Goal: Task Accomplishment & Management: Manage account settings

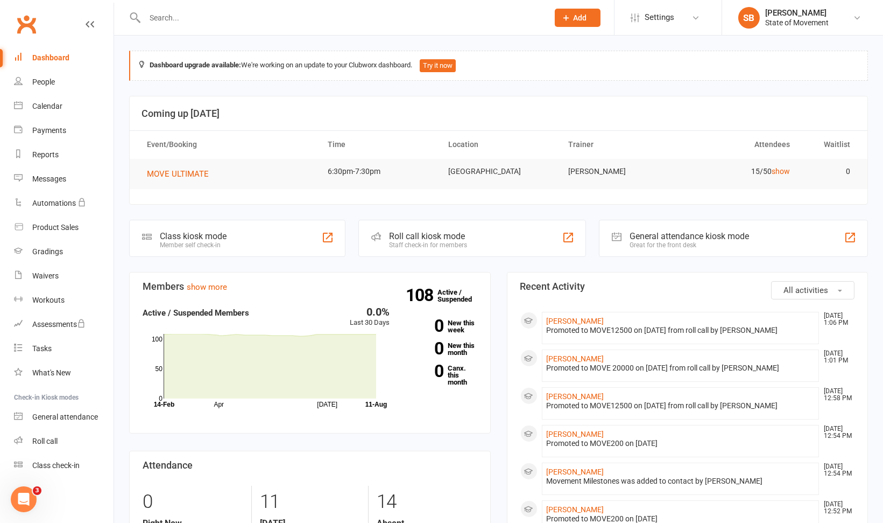
click at [200, 12] on input "text" at bounding box center [341, 17] width 399 height 15
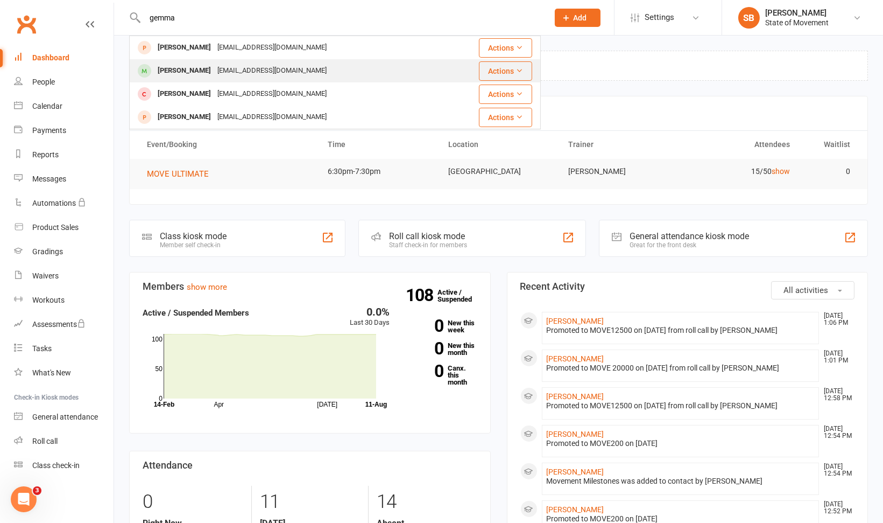
type input "gemma"
click at [187, 69] on div "[PERSON_NAME]" at bounding box center [184, 71] width 60 height 16
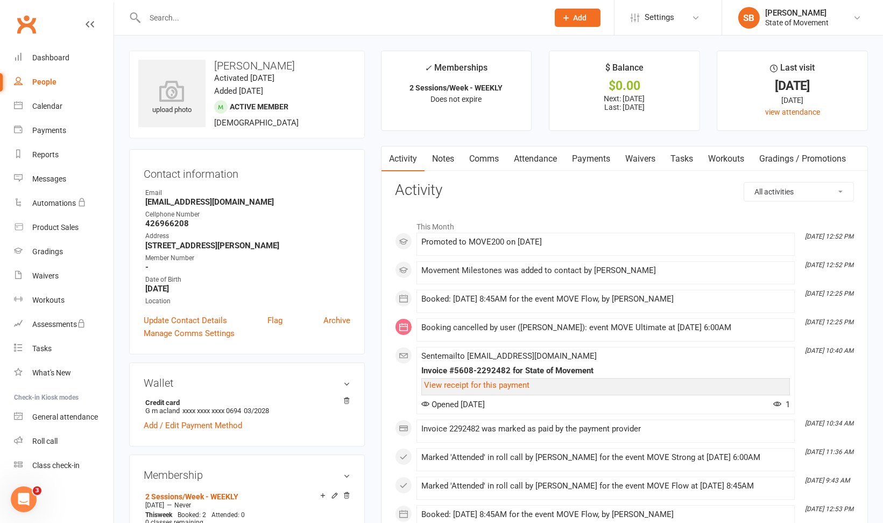
scroll to position [457, 0]
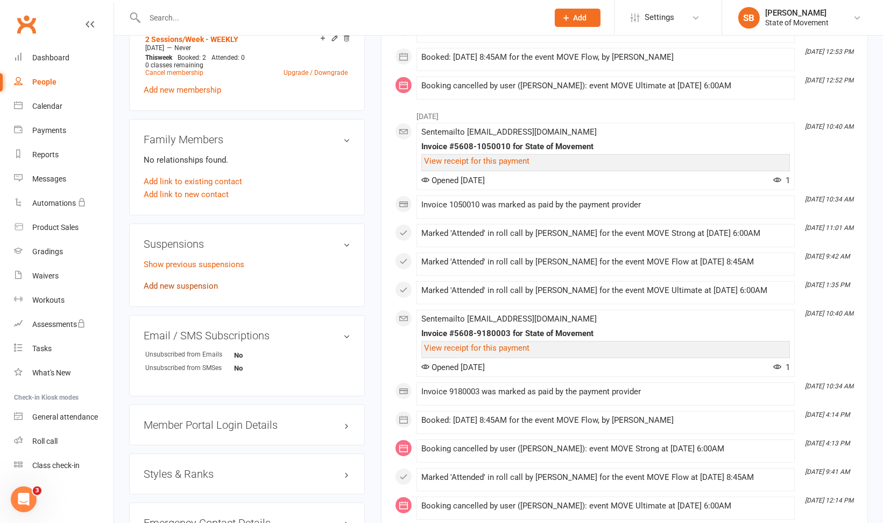
click at [179, 291] on link "Add new suspension" at bounding box center [181, 286] width 74 height 10
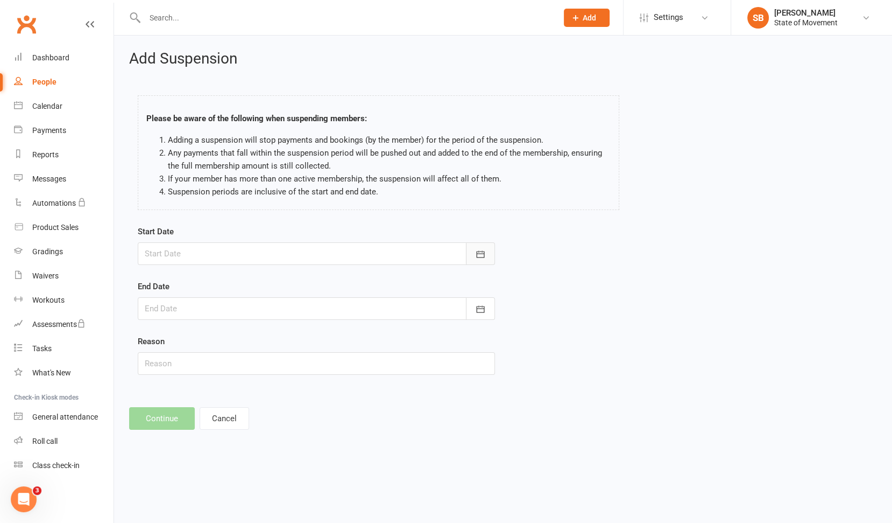
click at [485, 256] on icon "button" at bounding box center [480, 254] width 11 height 11
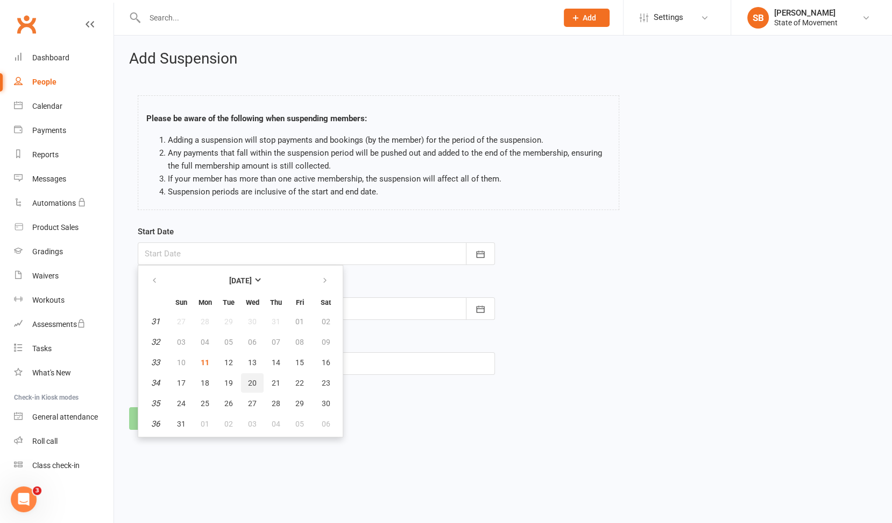
click at [252, 384] on span "20" at bounding box center [252, 382] width 9 height 9
type input "[DATE]"
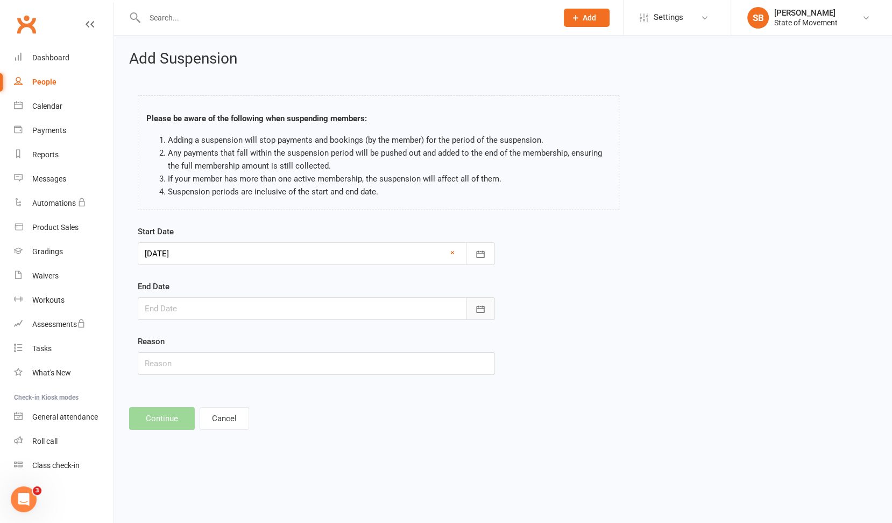
click at [484, 306] on icon "button" at bounding box center [481, 308] width 8 height 7
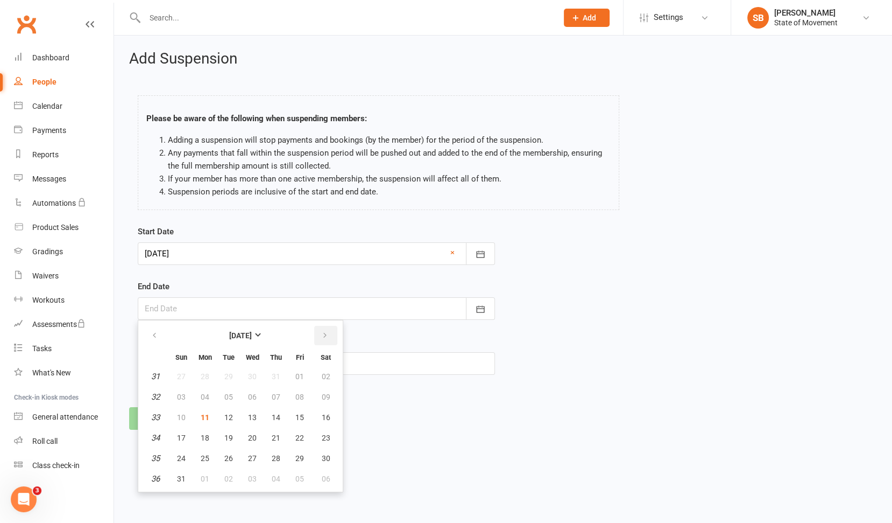
click at [323, 331] on icon "button" at bounding box center [325, 335] width 8 height 9
click at [249, 477] on span "08" at bounding box center [252, 478] width 9 height 9
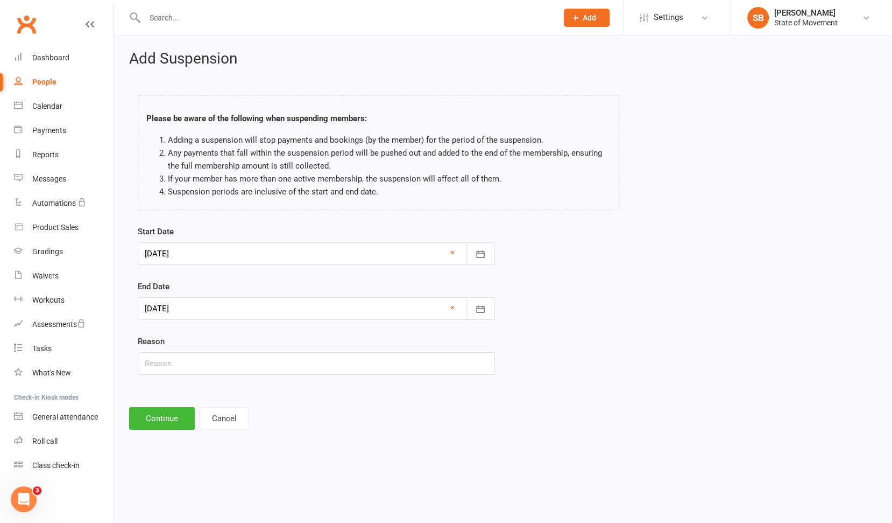
click at [273, 311] on div at bounding box center [316, 308] width 357 height 23
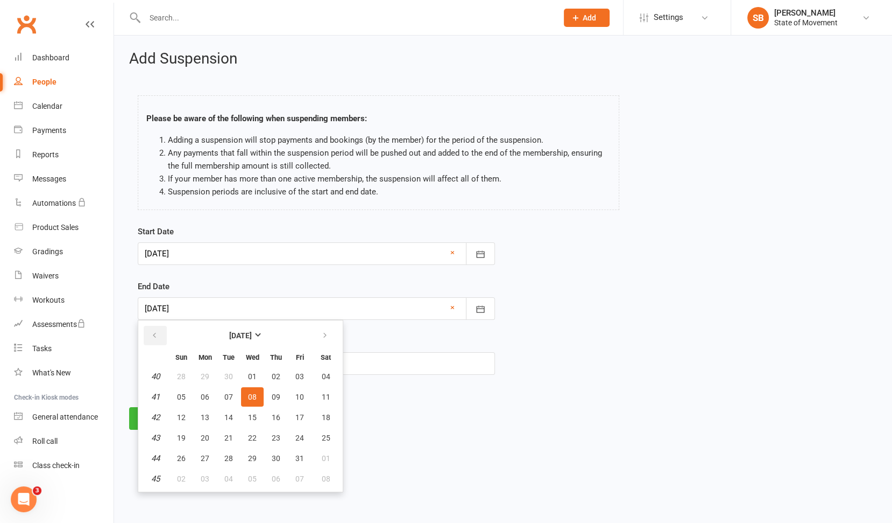
click at [155, 333] on icon "button" at bounding box center [155, 335] width 8 height 9
click at [203, 393] on span "08" at bounding box center [205, 396] width 9 height 9
type input "[DATE]"
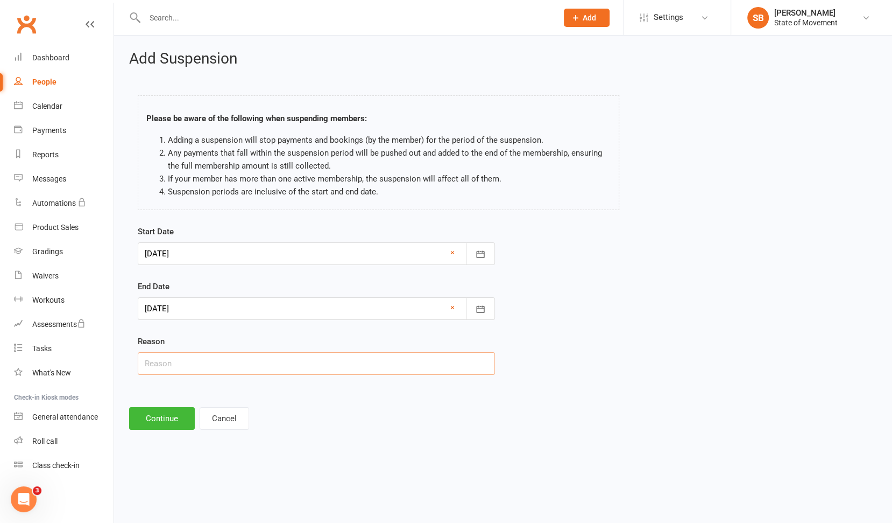
click at [167, 360] on input "text" at bounding box center [316, 363] width 357 height 23
type input "Holiday - [PERSON_NAME]"
click at [163, 415] on button "Continue" at bounding box center [162, 418] width 66 height 23
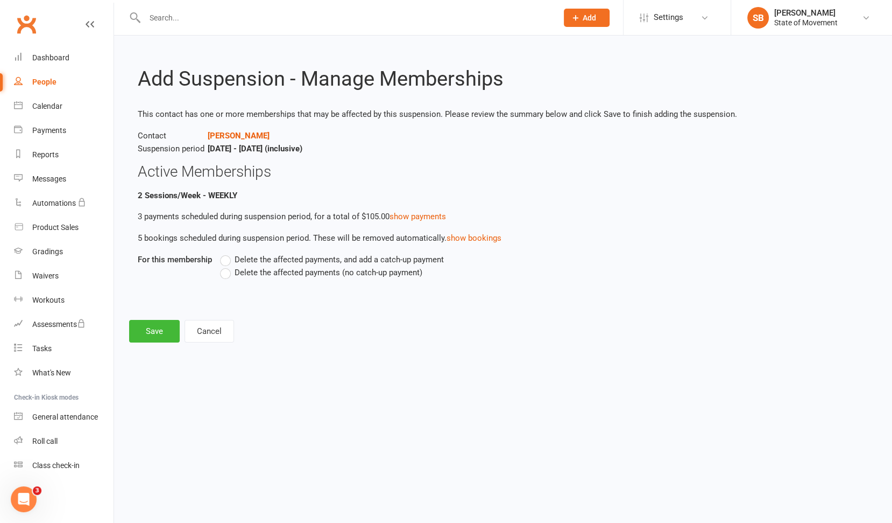
click at [230, 275] on label "Delete the affected payments (no catch-up payment)" at bounding box center [321, 272] width 202 height 13
click at [227, 266] on input "Delete the affected payments (no catch-up payment)" at bounding box center [223, 266] width 7 height 0
click at [158, 329] on button "Save" at bounding box center [154, 331] width 51 height 23
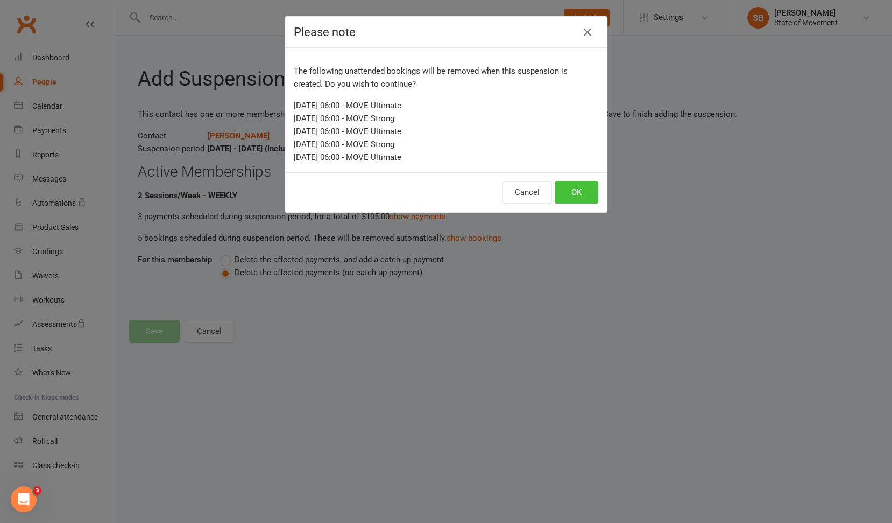
click at [577, 190] on button "OK" at bounding box center [577, 192] width 44 height 23
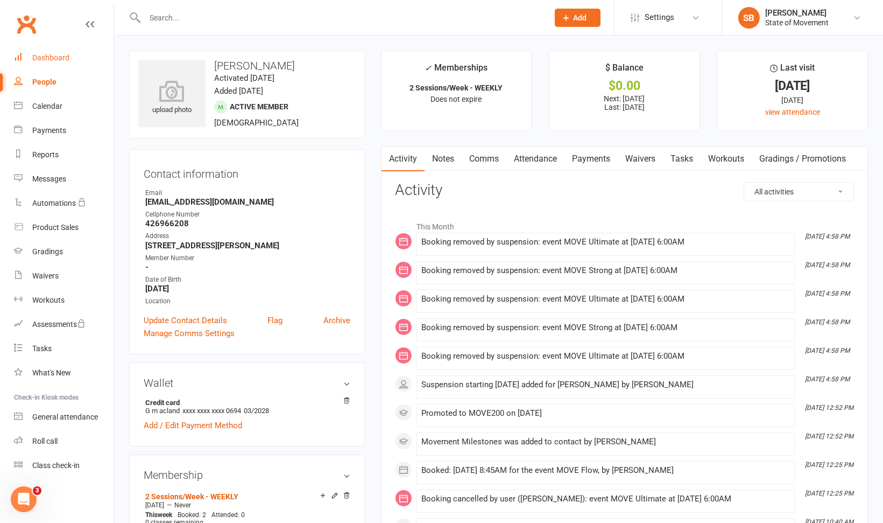
click at [46, 58] on div "Dashboard" at bounding box center [50, 57] width 37 height 9
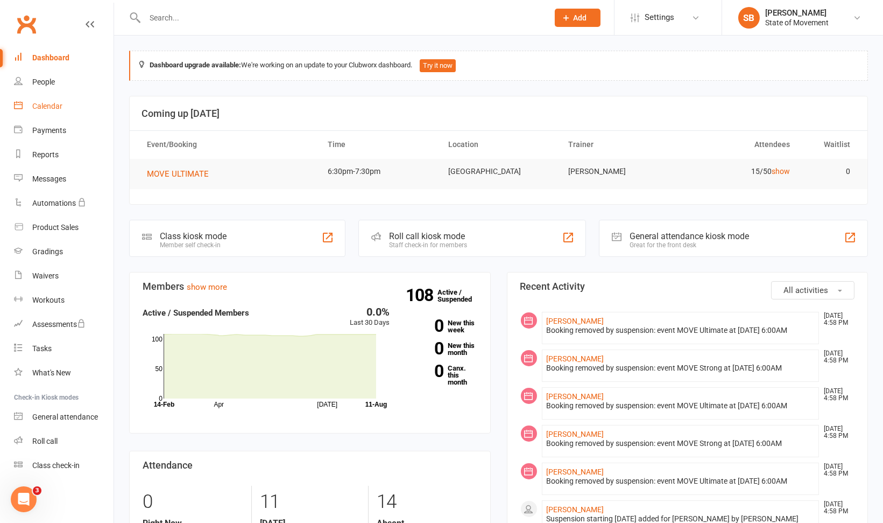
click at [44, 110] on div "Calendar" at bounding box center [47, 106] width 30 height 9
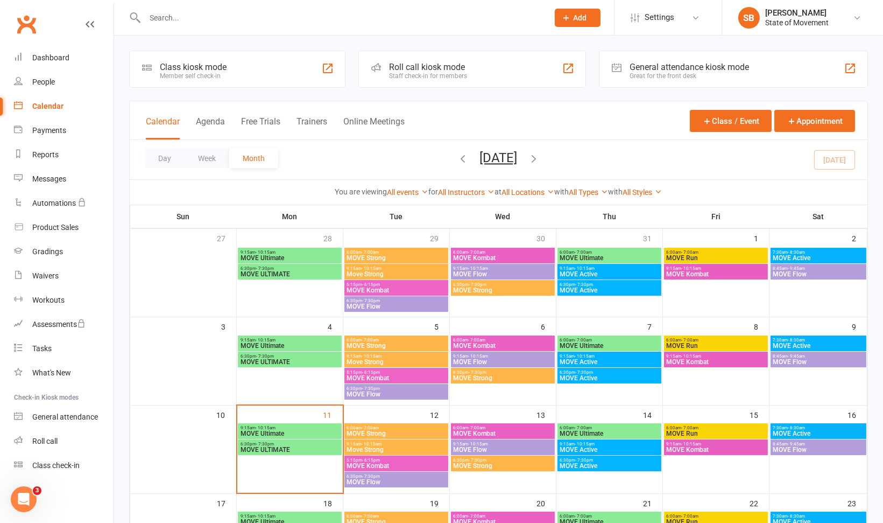
click at [300, 449] on span "MOVE ULTIMATE" at bounding box center [290, 449] width 100 height 6
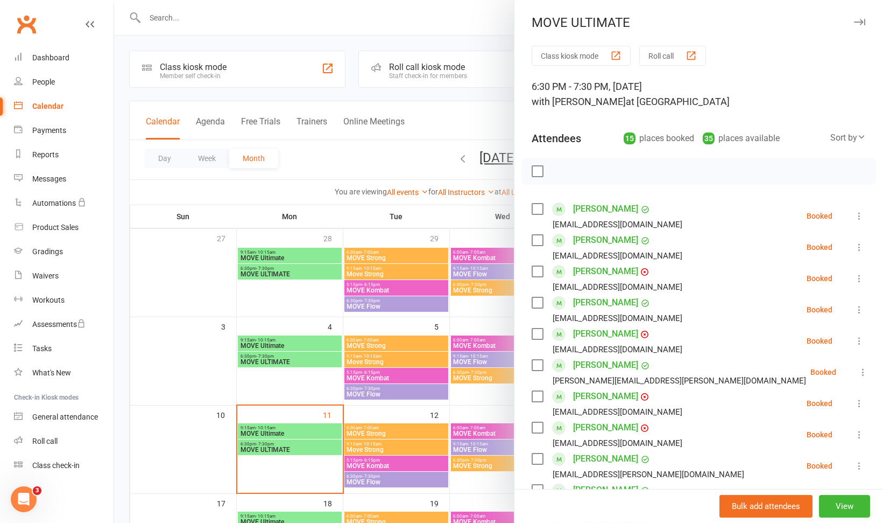
click at [854, 249] on icon at bounding box center [859, 247] width 11 height 11
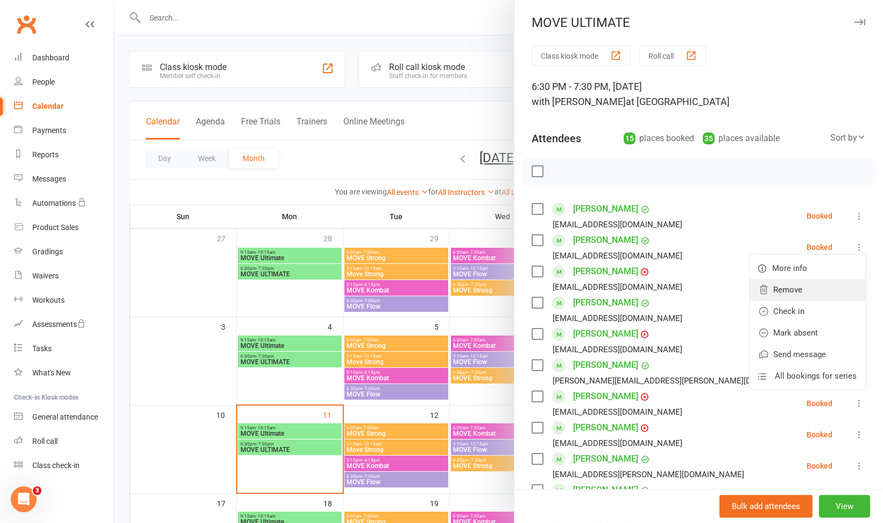
click at [794, 292] on link "Remove" at bounding box center [808, 290] width 116 height 22
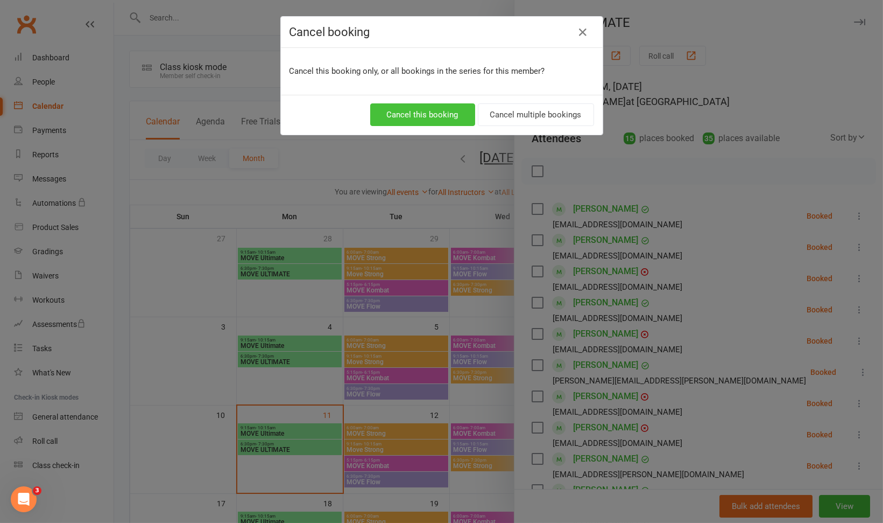
click at [406, 114] on button "Cancel this booking" at bounding box center [422, 114] width 105 height 23
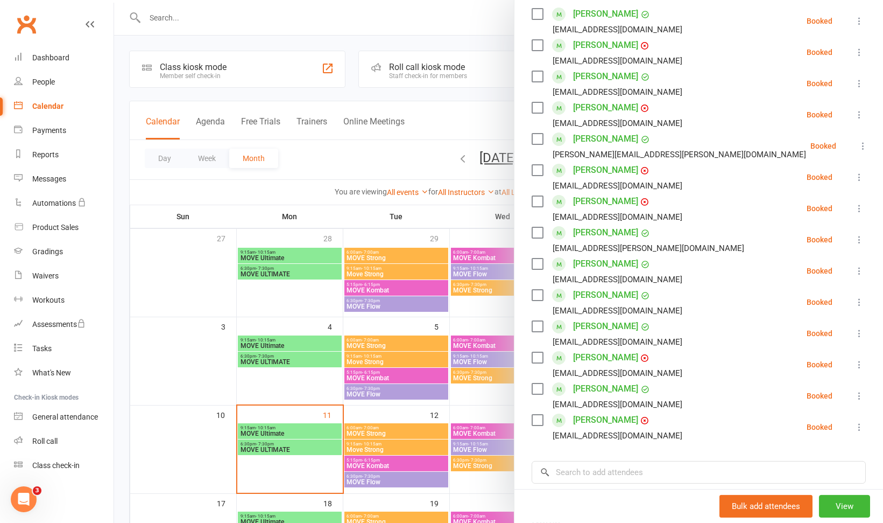
scroll to position [198, 0]
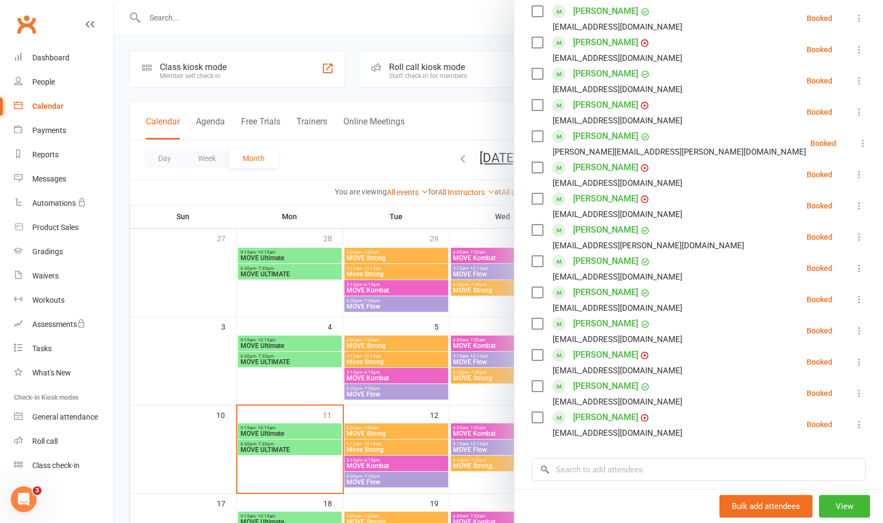
click at [854, 392] on icon at bounding box center [859, 393] width 11 height 11
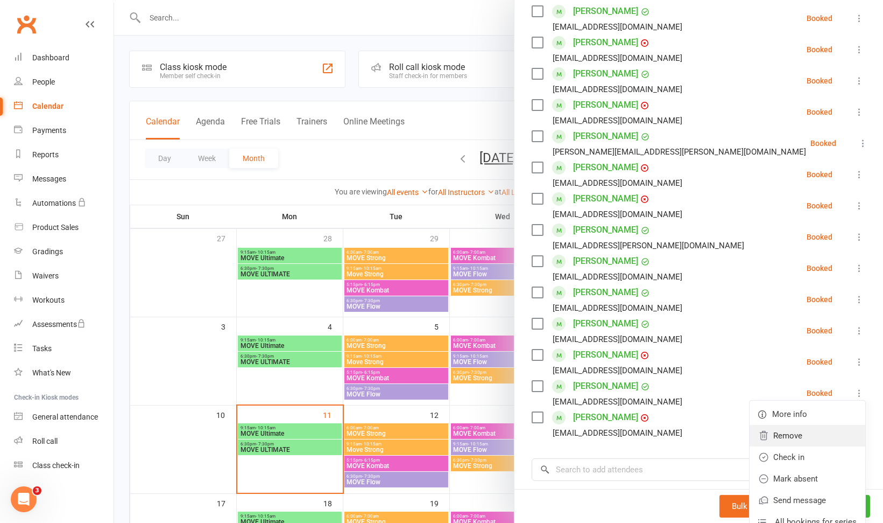
click at [802, 436] on link "Remove" at bounding box center [808, 436] width 116 height 22
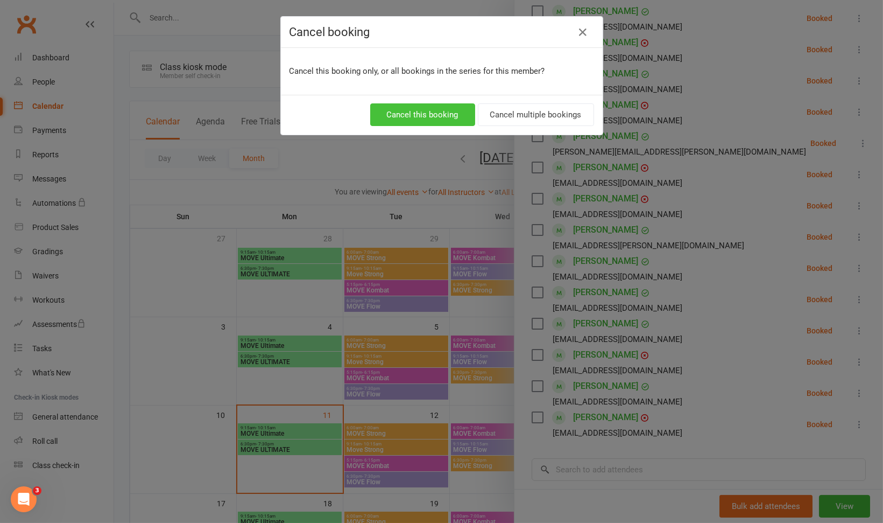
click at [431, 115] on button "Cancel this booking" at bounding box center [422, 114] width 105 height 23
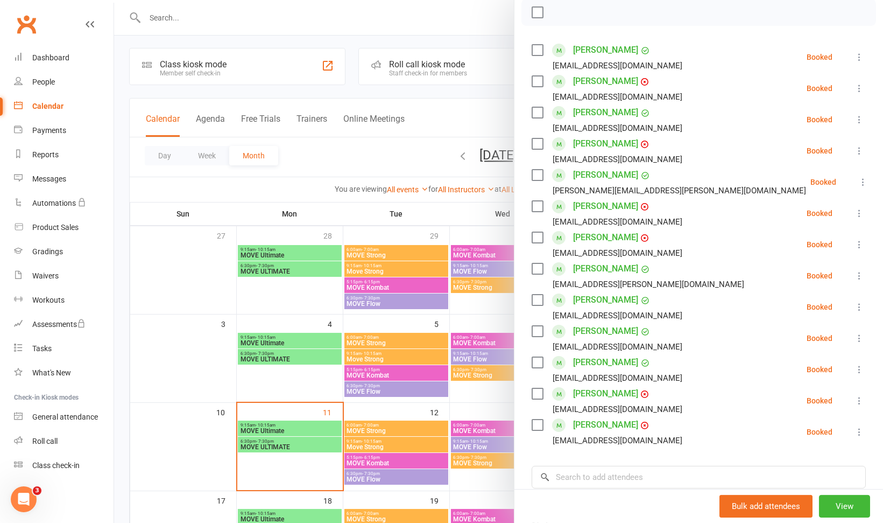
scroll to position [15, 0]
